Goal: Task Accomplishment & Management: Manage account settings

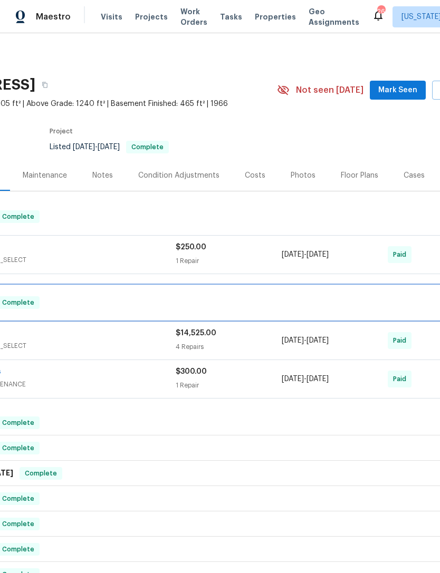
scroll to position [-1, 99]
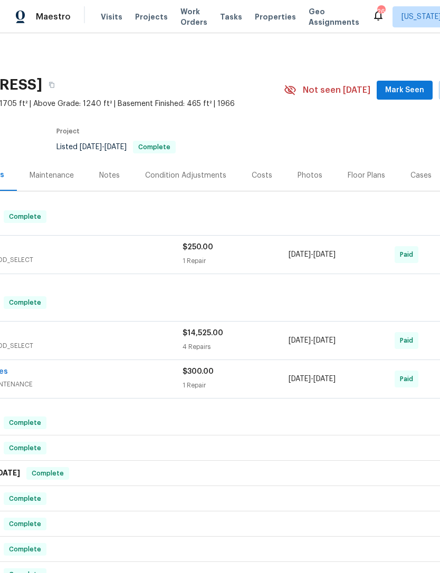
click at [142, 22] on span "Projects" at bounding box center [151, 17] width 33 height 11
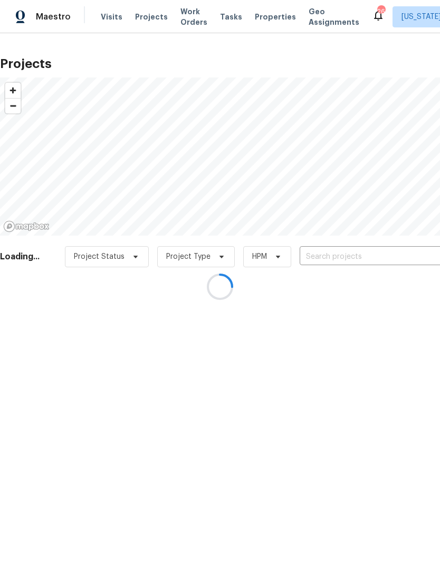
click at [143, 23] on div at bounding box center [220, 286] width 440 height 573
click at [330, 262] on div at bounding box center [220, 286] width 440 height 573
click at [333, 253] on div at bounding box center [220, 286] width 440 height 573
click at [337, 254] on div at bounding box center [220, 286] width 440 height 573
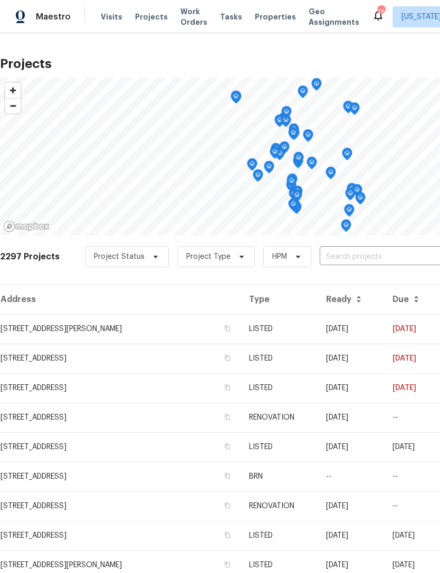
click at [326, 256] on input "text" at bounding box center [380, 257] width 121 height 16
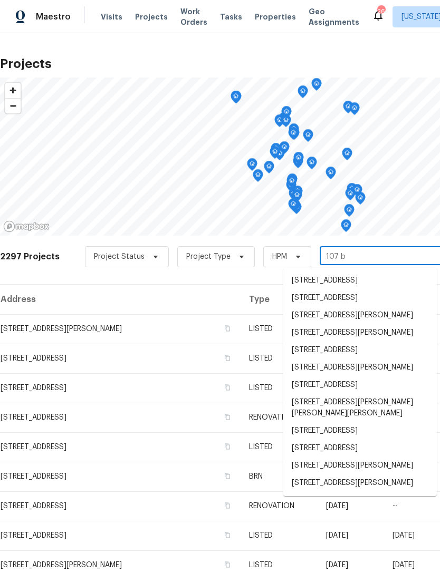
type input "107 bu"
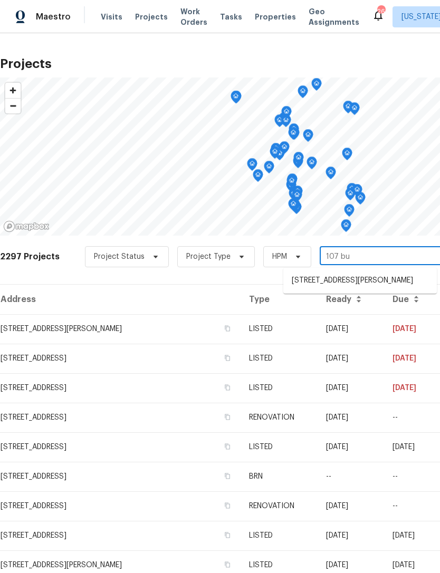
click at [356, 289] on li "[STREET_ADDRESS][PERSON_NAME]" at bounding box center [359, 280] width 153 height 17
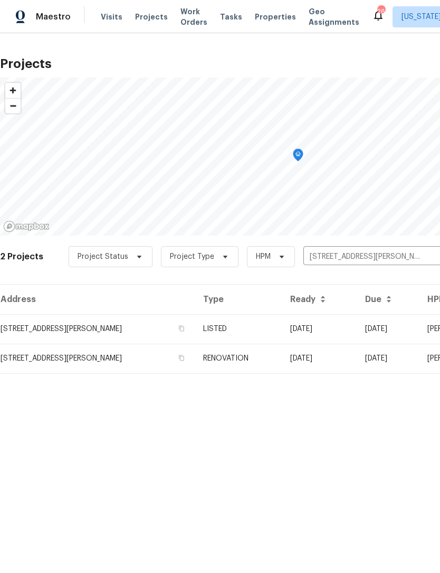
click at [281, 333] on td "LISTED" at bounding box center [238, 329] width 86 height 30
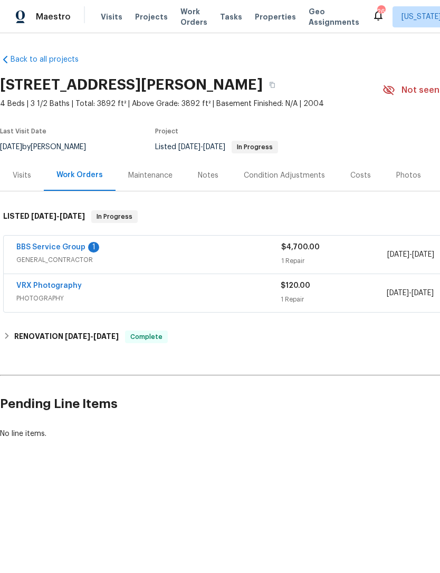
click at [65, 250] on link "BBS Service Group" at bounding box center [50, 247] width 69 height 7
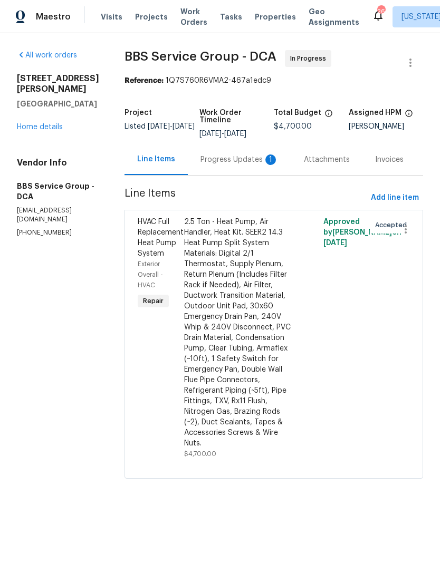
click at [225, 156] on div "Progress Updates 1" at bounding box center [239, 160] width 78 height 11
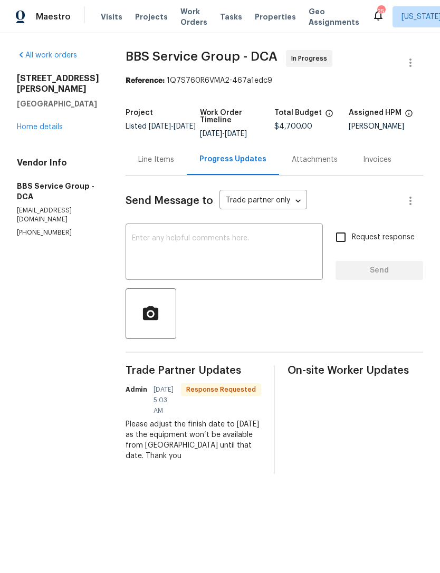
click at [35, 123] on link "Home details" at bounding box center [40, 126] width 46 height 7
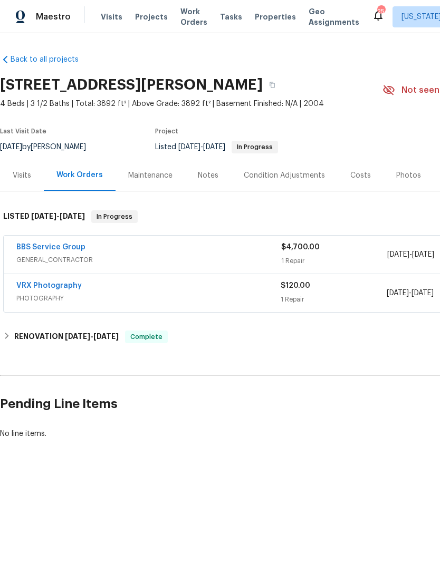
click at [68, 250] on link "BBS Service Group" at bounding box center [50, 247] width 69 height 7
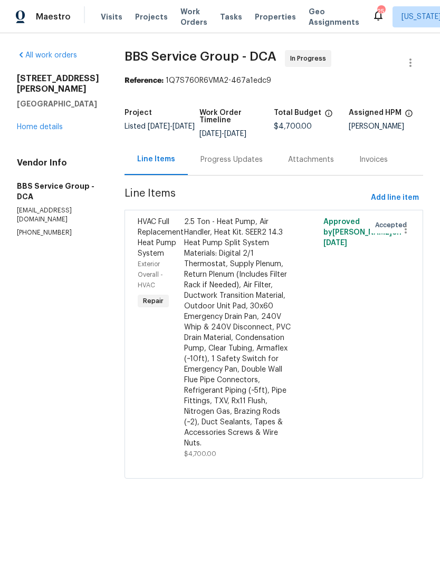
click at [34, 131] on link "Home details" at bounding box center [40, 126] width 46 height 7
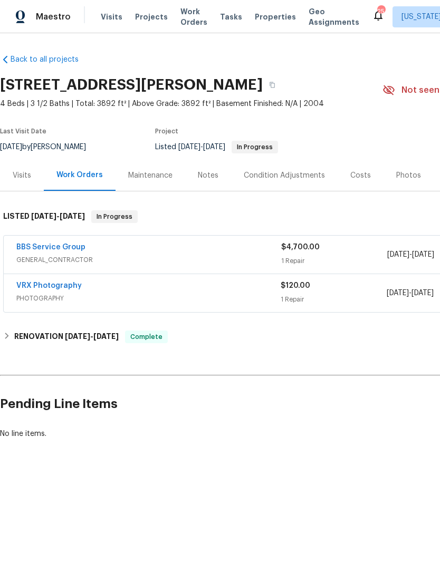
click at [403, 178] on div "Photos" at bounding box center [408, 175] width 25 height 11
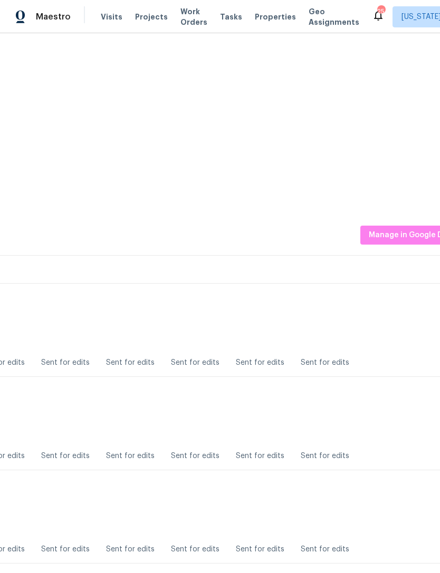
scroll to position [1045, 133]
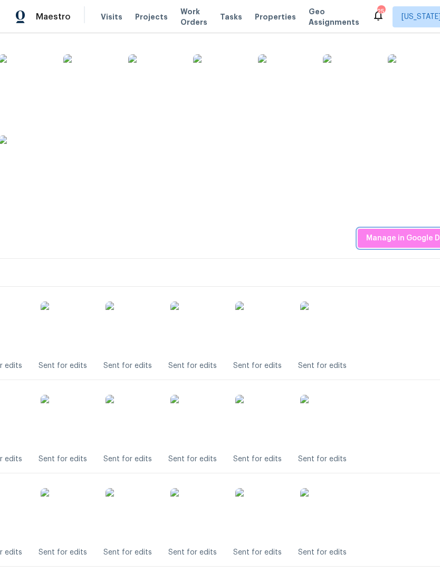
click at [400, 242] on span "Manage in Google Drive" at bounding box center [410, 238] width 88 height 13
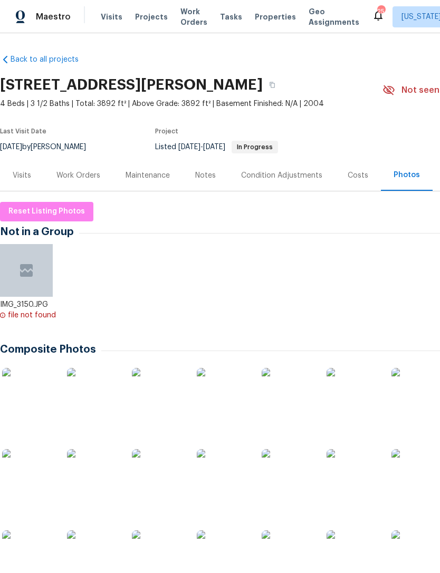
scroll to position [0, 0]
click at [146, 13] on span "Projects" at bounding box center [151, 17] width 33 height 11
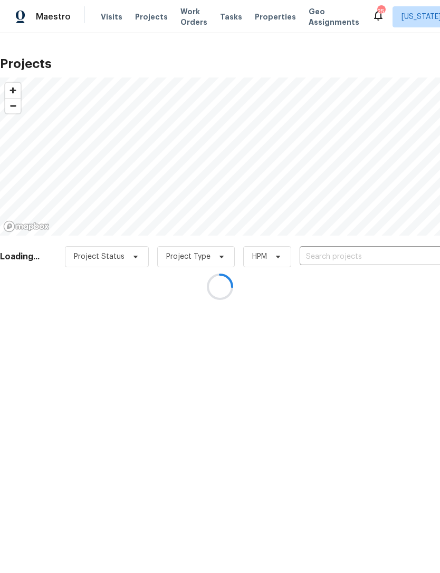
click at [339, 259] on input "text" at bounding box center [360, 257] width 121 height 16
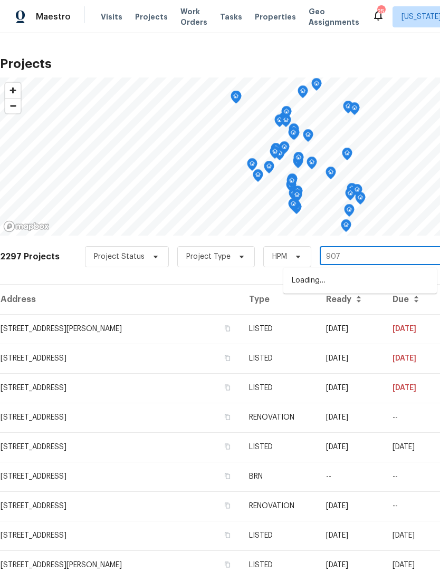
type input "9078"
click at [385, 281] on li "[STREET_ADDRESS][PERSON_NAME]" at bounding box center [359, 280] width 153 height 17
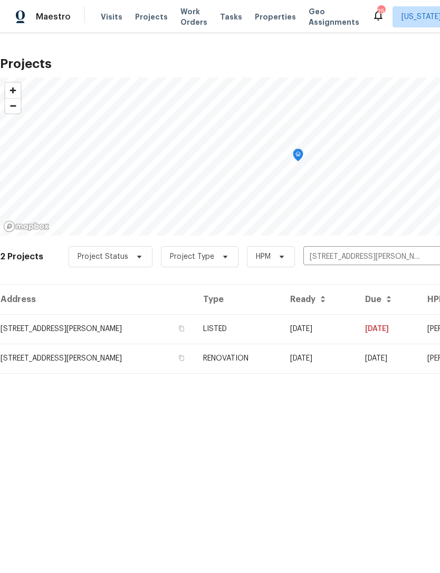
click at [306, 325] on td "[DATE]" at bounding box center [319, 329] width 75 height 30
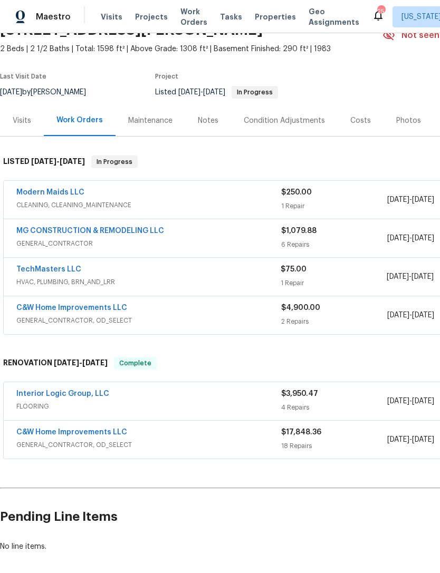
scroll to position [55, 0]
click at [250, 201] on span "CLEANING, CLEANING_MAINTENANCE" at bounding box center [148, 205] width 265 height 11
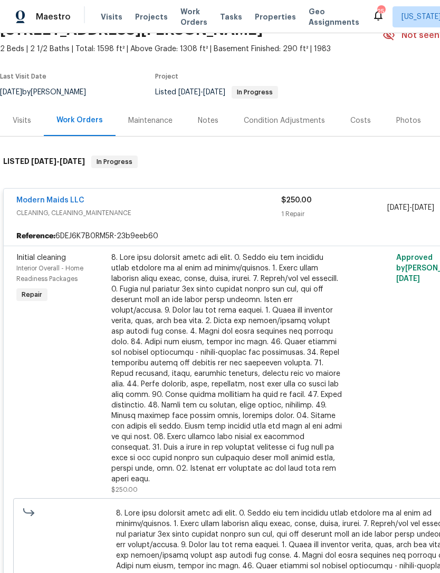
click at [256, 410] on div at bounding box center [226, 369] width 231 height 232
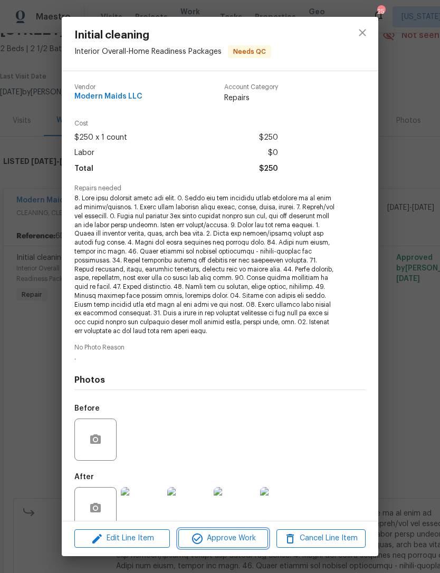
click at [241, 536] on span "Approve Work" at bounding box center [222, 538] width 83 height 13
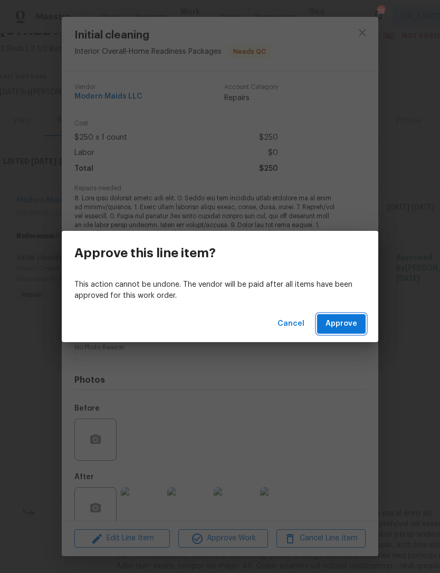
click at [353, 321] on span "Approve" at bounding box center [341, 323] width 32 height 13
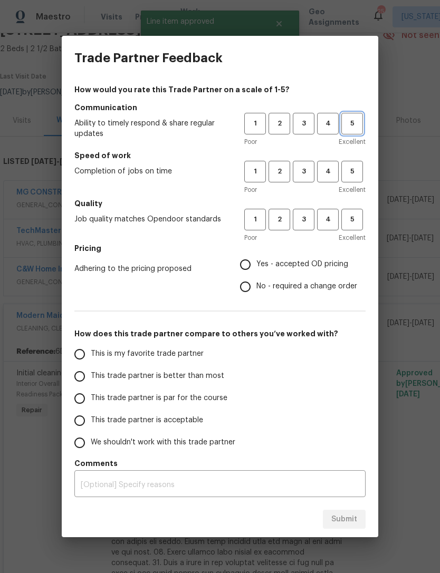
click at [355, 122] on span "5" at bounding box center [352, 124] width 20 height 12
click at [354, 180] on button "5" at bounding box center [352, 172] width 22 height 22
click at [358, 218] on span "5" at bounding box center [352, 220] width 20 height 12
click at [244, 262] on input "Yes - accepted OD pricing" at bounding box center [245, 265] width 22 height 22
radio input "true"
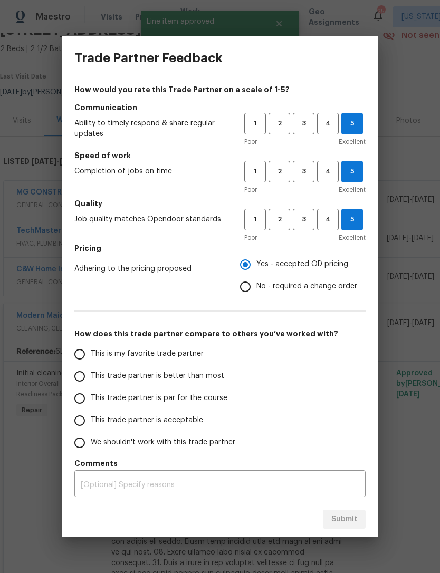
click at [83, 362] on input "This is my favorite trade partner" at bounding box center [80, 354] width 22 height 22
click at [348, 524] on span "Submit" at bounding box center [344, 519] width 26 height 13
radio input "true"
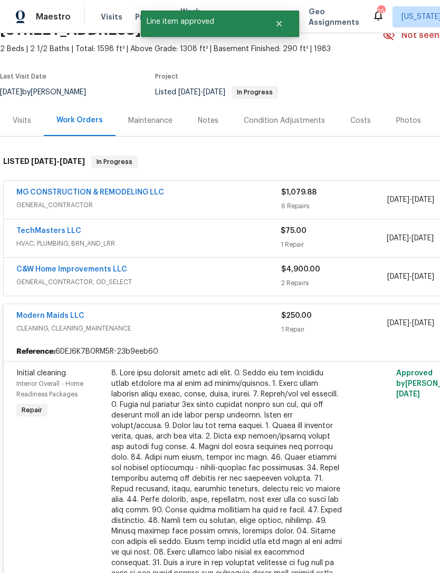
radio input "false"
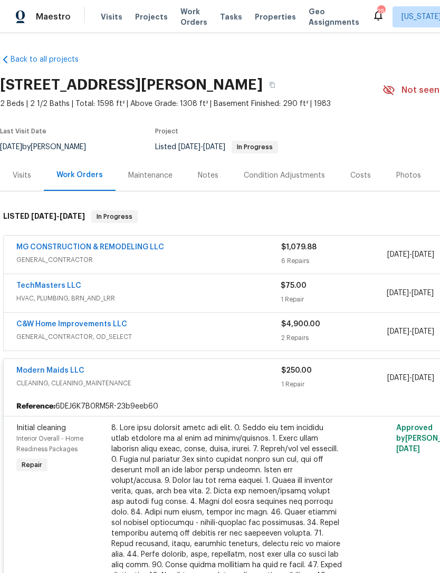
scroll to position [0, 0]
click at [206, 170] on div "Notes" at bounding box center [208, 175] width 21 height 11
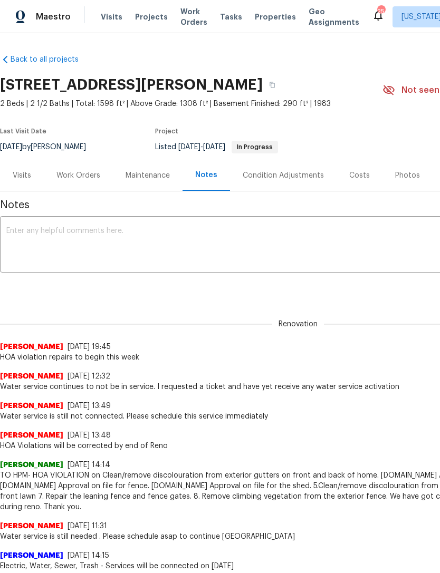
click at [249, 251] on textarea at bounding box center [297, 245] width 583 height 37
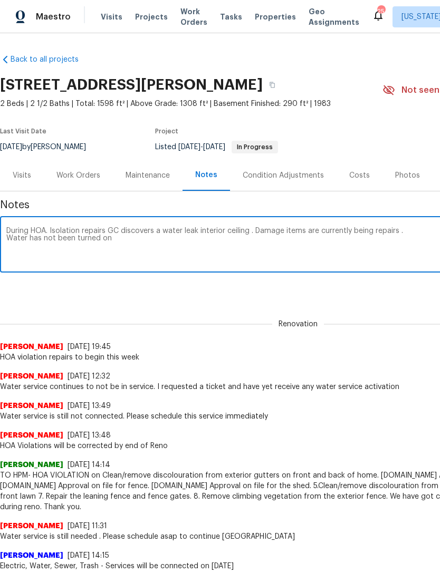
click at [252, 227] on textarea "During HOA. Isolation repairs GC discovers a water leak interior ceiling . Dama…" at bounding box center [297, 245] width 583 height 37
click at [249, 229] on textarea "During HOA. Isolation repairs GC discovers a water leak interior ceiling : kitc…" at bounding box center [297, 245] width 583 height 37
click at [243, 229] on textarea "During HOA. Isolation repairs GC discovers a water leak interior ceiling : kitc…" at bounding box center [297, 245] width 583 height 37
click at [222, 232] on textarea "During HOA. Isolation repairs GC discovers a water leak interior ceiling : kitc…" at bounding box center [297, 245] width 583 height 37
click at [379, 243] on textarea "During HOA. Isolation repairs GC discovers a water leak interior basement ceili…" at bounding box center [297, 245] width 583 height 37
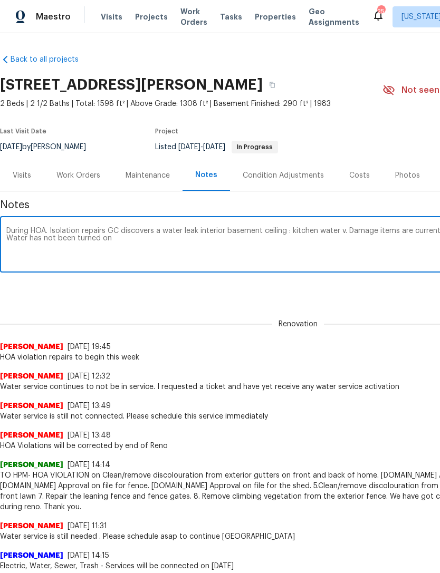
click at [345, 229] on textarea "During HOA. Isolation repairs GC discovers a water leak interior basement ceili…" at bounding box center [297, 245] width 583 height 37
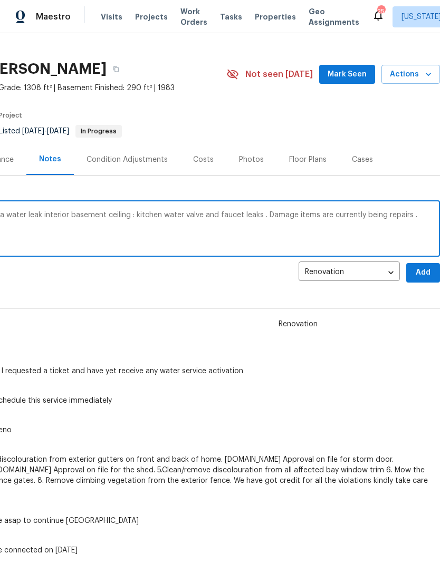
scroll to position [16, 156]
click at [417, 216] on textarea "During HOA. Isolation repairs GC discovers a water leak interior basement ceili…" at bounding box center [141, 229] width 583 height 37
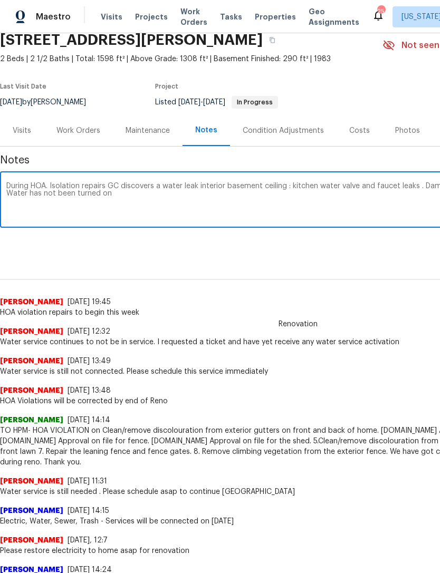
scroll to position [45, 0]
click at [130, 198] on textarea "During HOA. Isolation repairs GC discovers a water leak interior basement ceili…" at bounding box center [297, 200] width 583 height 37
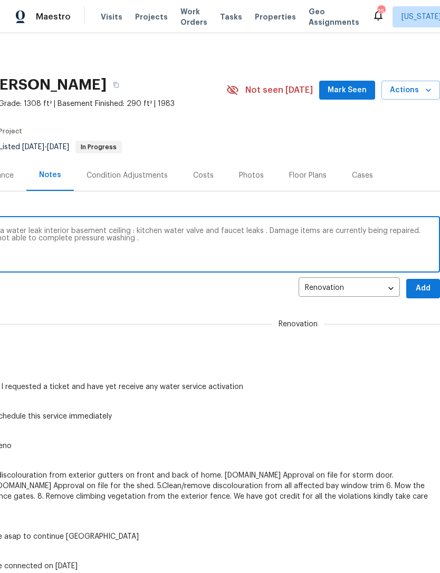
scroll to position [-2, 158]
type textarea "During HOA. Isolation repairs GC discovers a water leak interior basement ceili…"
click at [419, 286] on span "Add" at bounding box center [422, 288] width 17 height 13
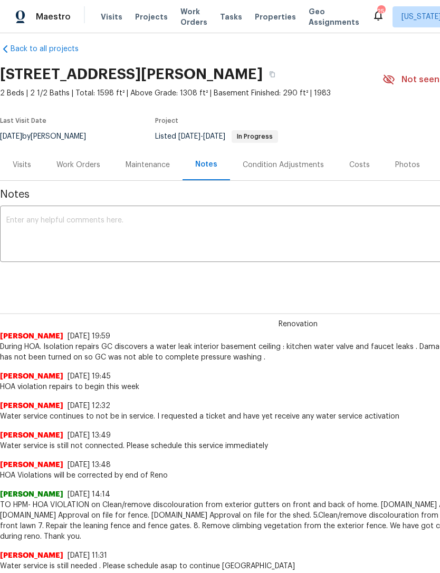
scroll to position [11, 0]
click at [84, 166] on div "Work Orders" at bounding box center [78, 164] width 44 height 11
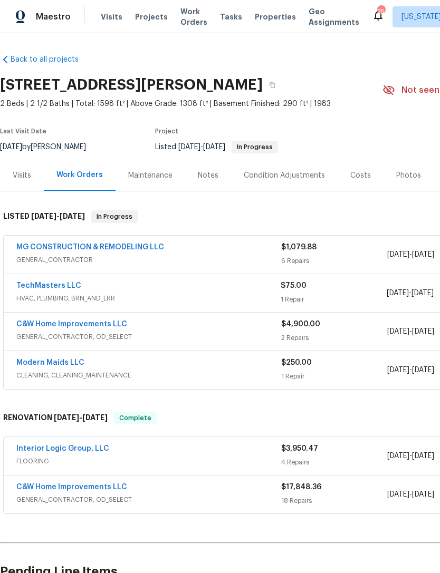
scroll to position [4, 0]
